Goal: Browse casually: Explore the website without a specific task or goal

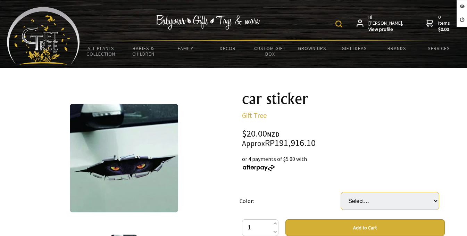
click at [400, 202] on select "Select… Black Green Yellow" at bounding box center [390, 200] width 98 height 17
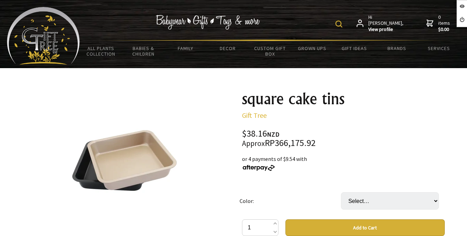
scroll to position [139, 0]
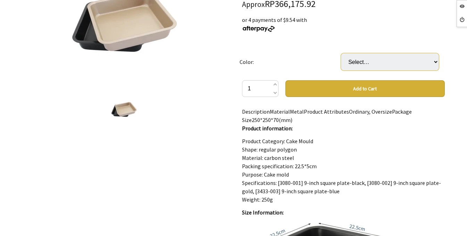
click at [419, 62] on select "Select… Black Gold" at bounding box center [390, 61] width 98 height 17
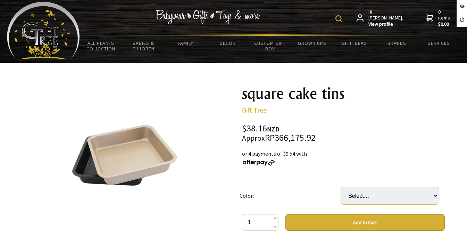
scroll to position [0, 0]
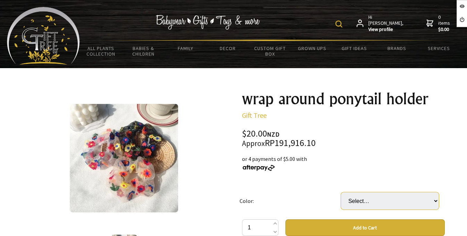
click at [417, 201] on select "Select… Black White" at bounding box center [390, 200] width 98 height 17
click at [417, 202] on select "Select… Black White" at bounding box center [390, 200] width 98 height 17
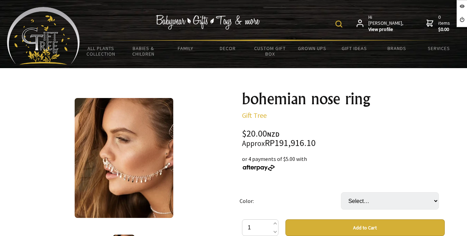
drag, startPoint x: 0, startPoint y: 0, endPoint x: 353, endPoint y: 198, distance: 405.3
click at [352, 198] on select "Select… Gold Silver" at bounding box center [390, 200] width 98 height 17
